Goal: Task Accomplishment & Management: Manage account settings

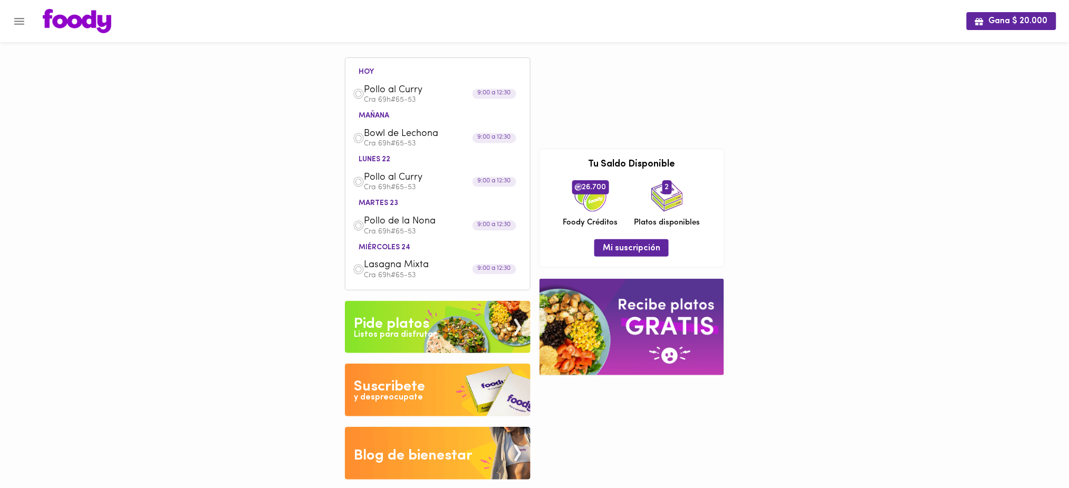
click at [22, 13] on button "Menu" at bounding box center [19, 21] width 26 height 26
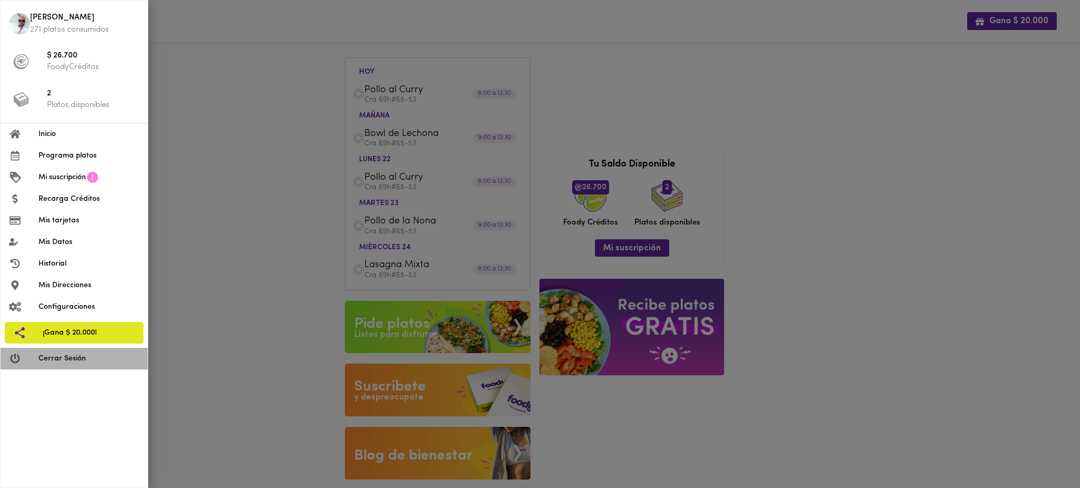
click at [83, 357] on span "Cerrar Sesión" at bounding box center [88, 358] width 101 height 11
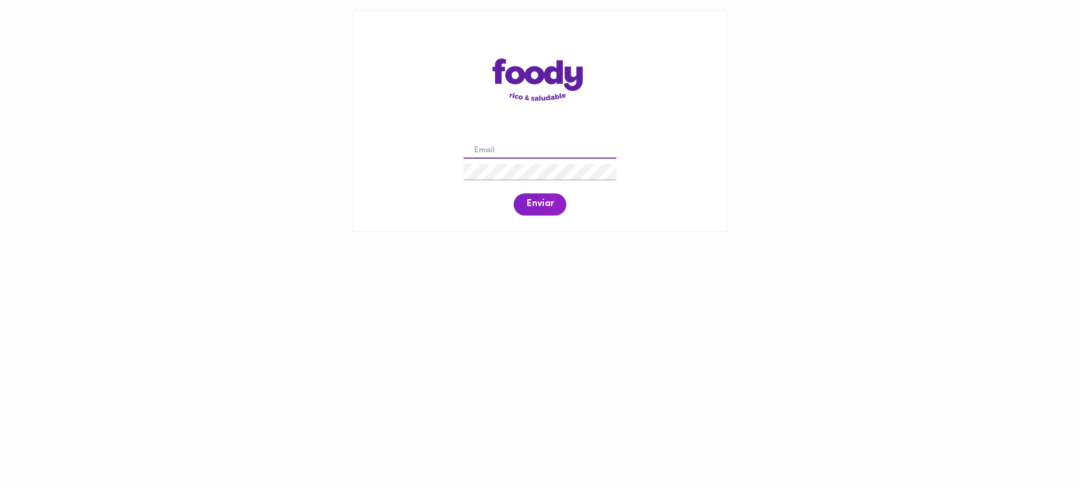
click at [517, 149] on input "email" at bounding box center [540, 151] width 153 height 16
paste input "[EMAIL_ADDRESS][DOMAIN_NAME]"
type input "[EMAIL_ADDRESS][DOMAIN_NAME]"
click at [530, 210] on span "Enviar" at bounding box center [539, 205] width 27 height 12
